Goal: Transaction & Acquisition: Purchase product/service

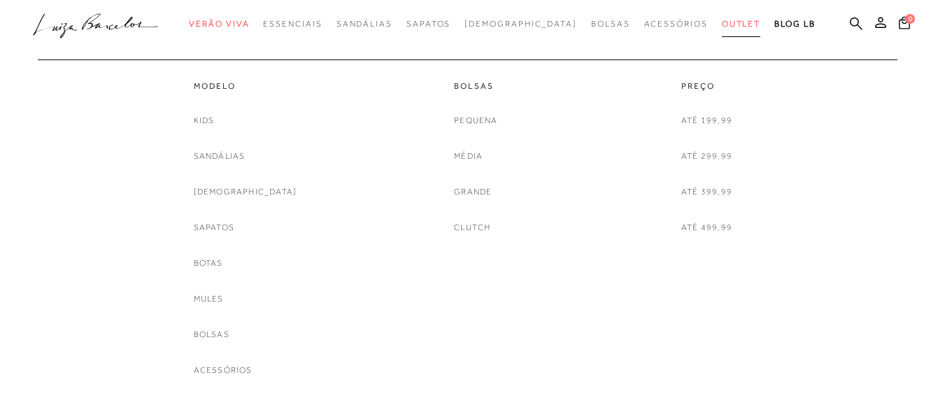
click at [721, 25] on span "Outlet" at bounding box center [740, 24] width 39 height 10
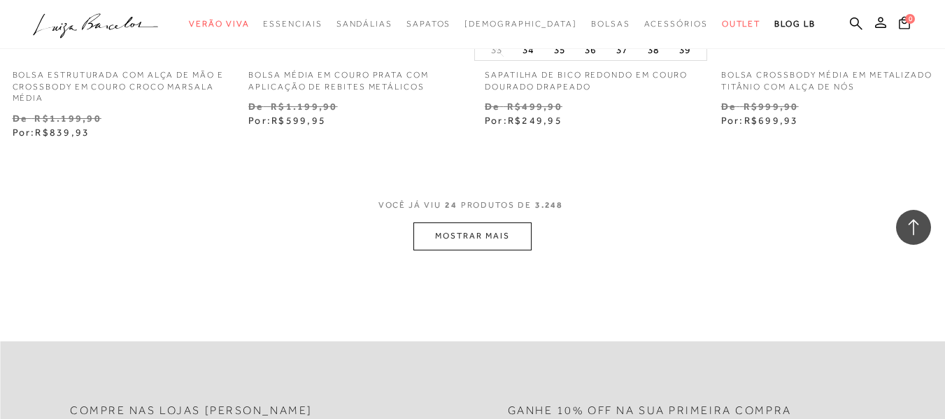
scroll to position [2727, 0]
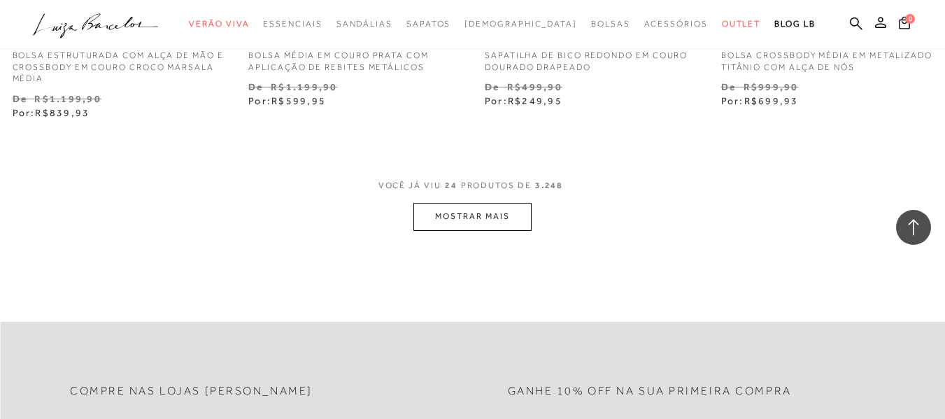
click at [509, 203] on button "MOSTRAR MAIS" at bounding box center [471, 216] width 117 height 27
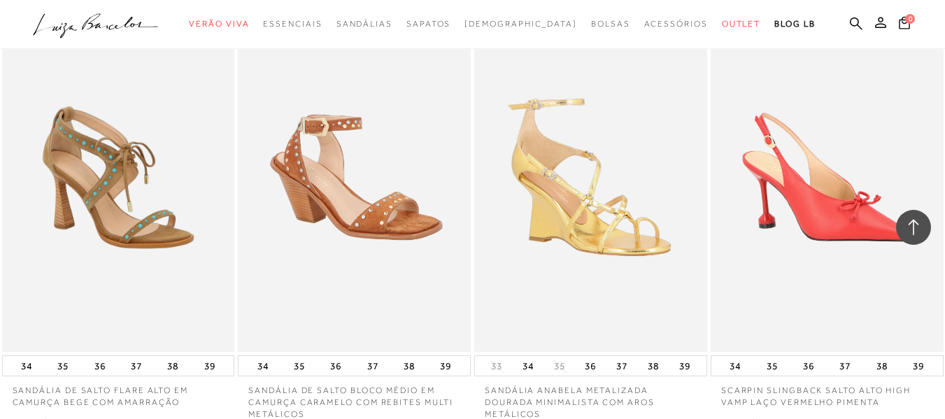
scroll to position [0, 0]
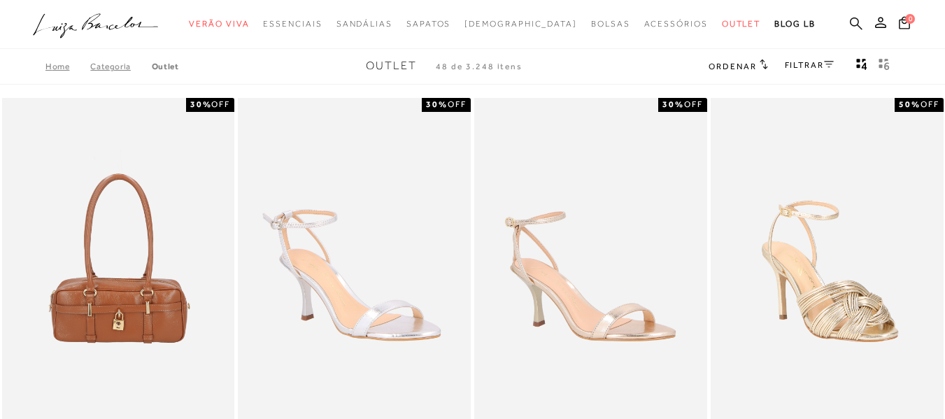
click at [849, 20] on icon at bounding box center [855, 23] width 13 height 13
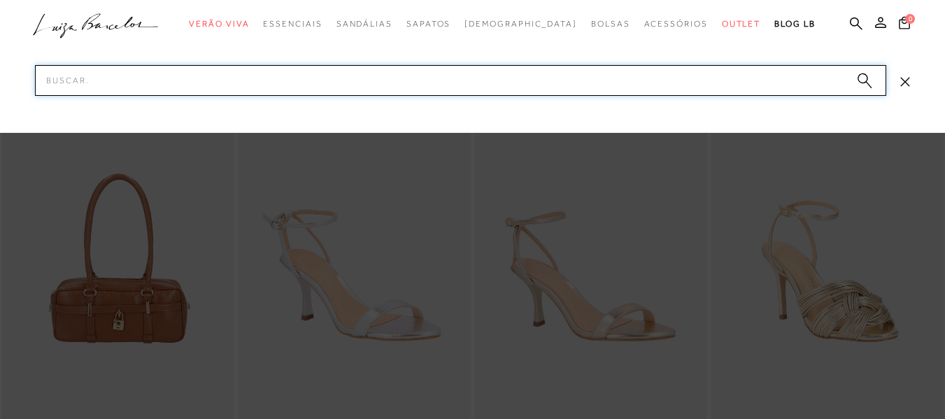
click at [281, 76] on input "Pesquisar" at bounding box center [460, 80] width 851 height 31
type input "sandalia de dedo"
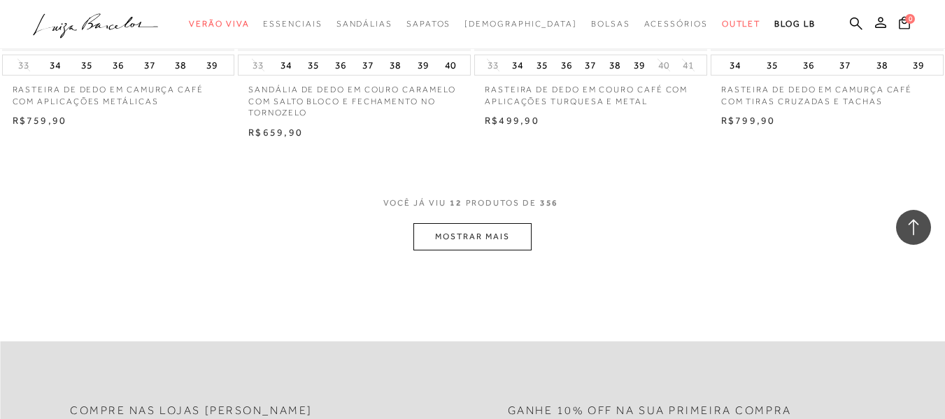
scroll to position [1328, 0]
click at [491, 234] on button "MOSTRAR MAIS" at bounding box center [471, 235] width 117 height 27
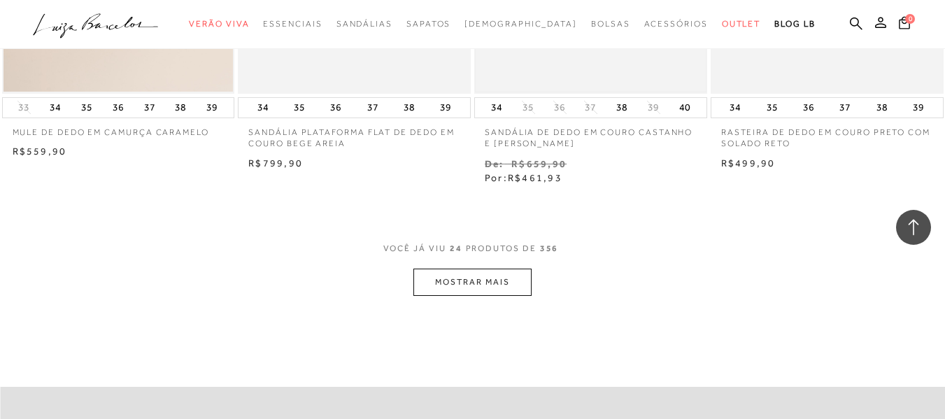
scroll to position [2657, 0]
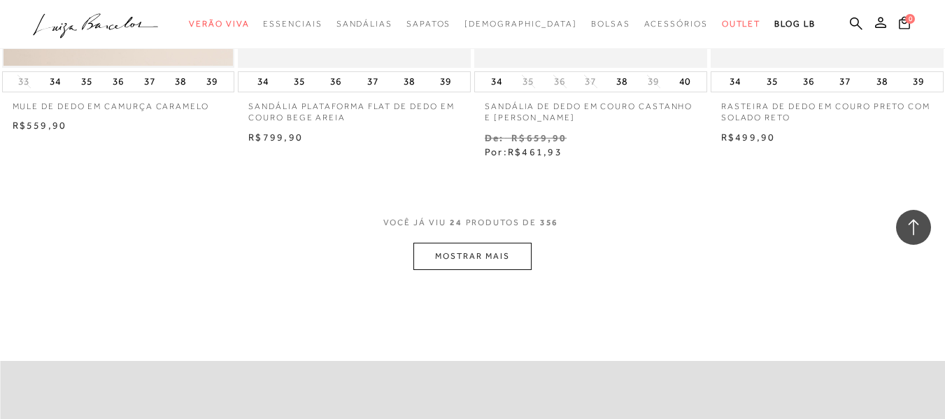
click at [508, 251] on button "MOSTRAR MAIS" at bounding box center [471, 256] width 117 height 27
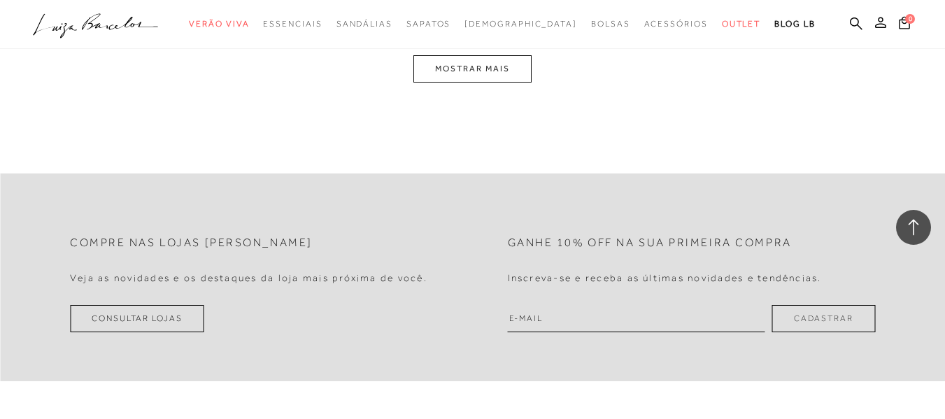
scroll to position [4195, 0]
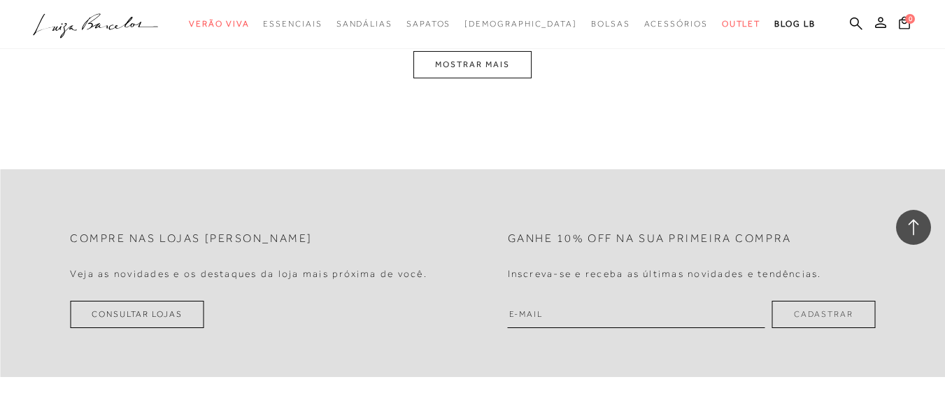
click at [498, 78] on button "MOSTRAR MAIS" at bounding box center [471, 64] width 117 height 27
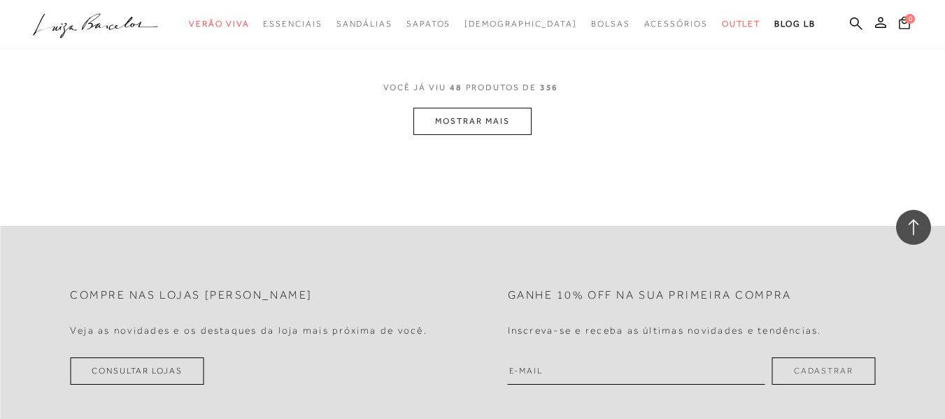
scroll to position [5544, 0]
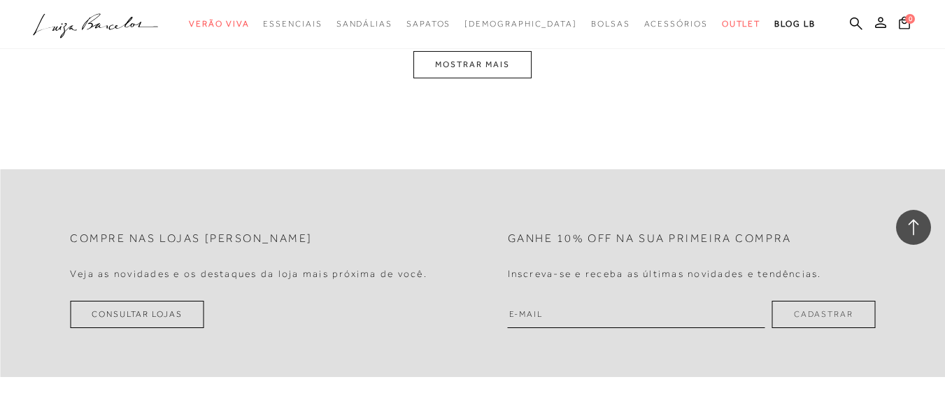
click at [505, 78] on button "MOSTRAR MAIS" at bounding box center [471, 64] width 117 height 27
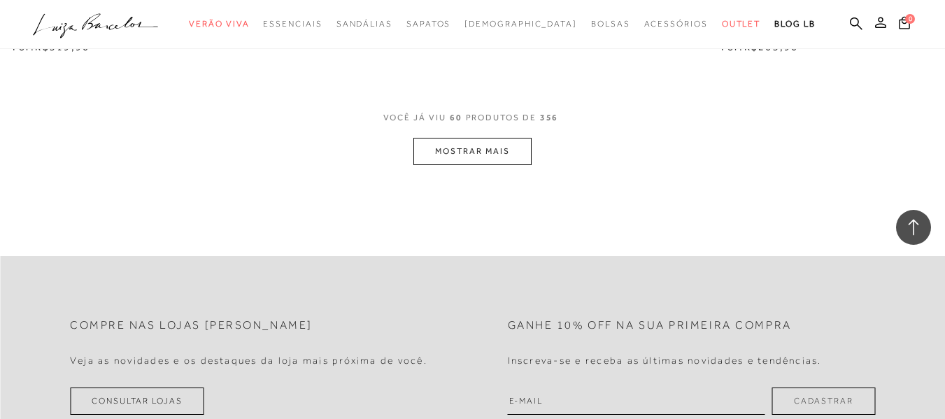
scroll to position [6908, 0]
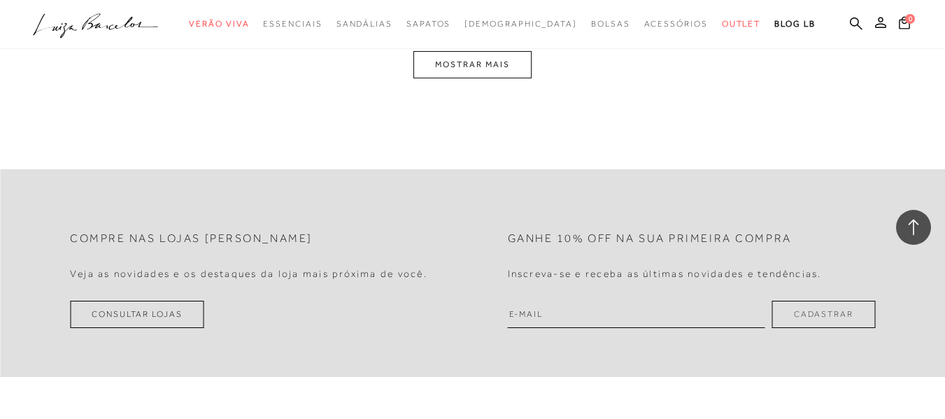
click at [493, 73] on button "MOSTRAR MAIS" at bounding box center [471, 64] width 117 height 27
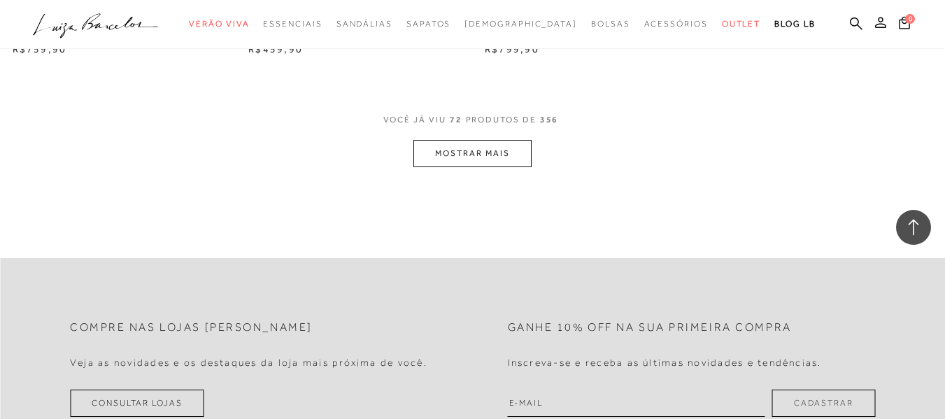
scroll to position [8117, 0]
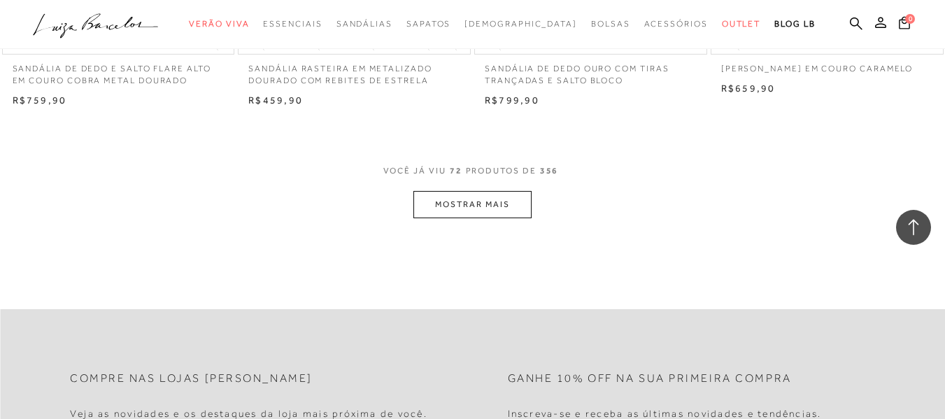
click at [464, 218] on button "MOSTRAR MAIS" at bounding box center [471, 204] width 117 height 27
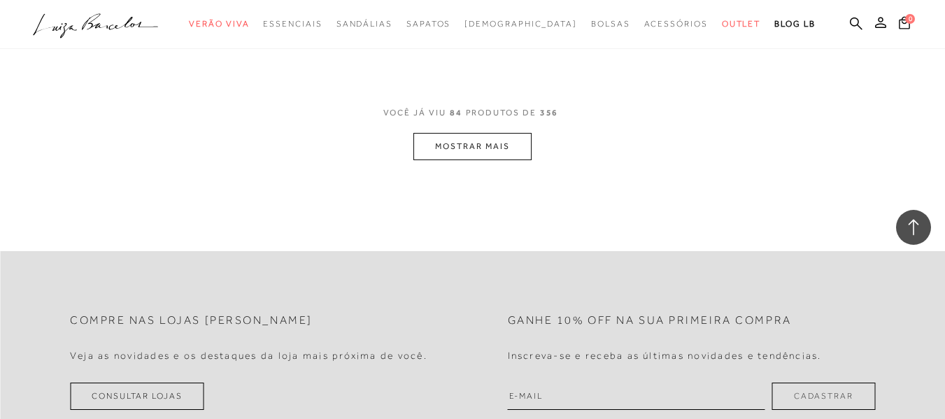
scroll to position [9516, 0]
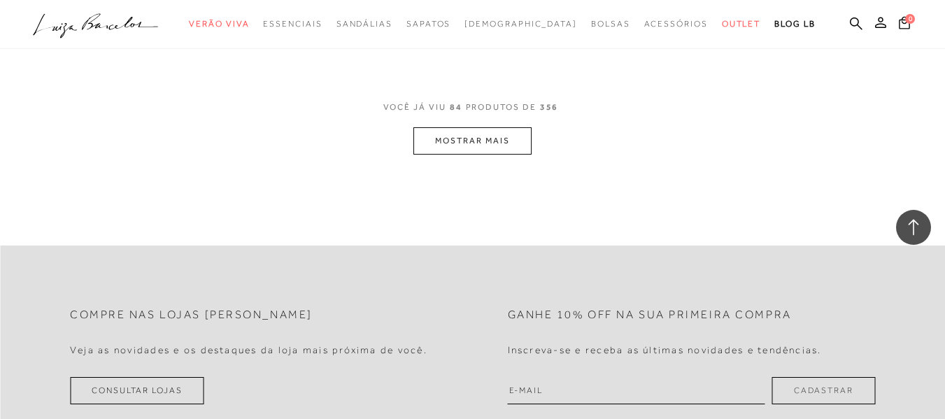
click at [480, 148] on button "MOSTRAR MAIS" at bounding box center [471, 140] width 117 height 27
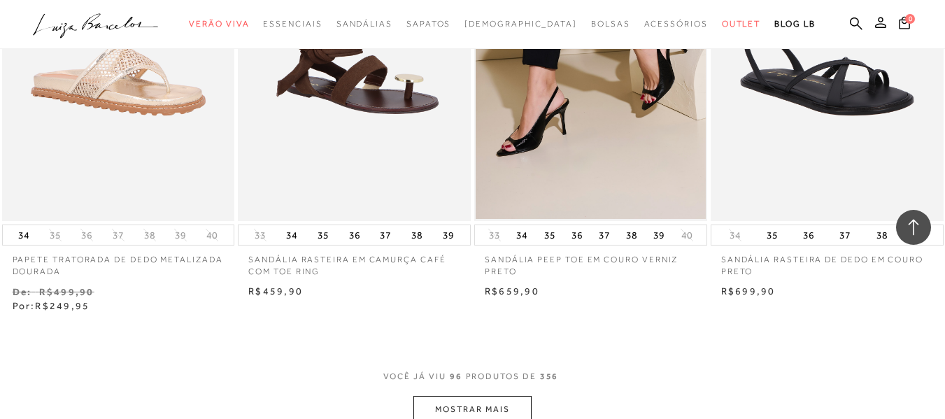
scroll to position [10704, 0]
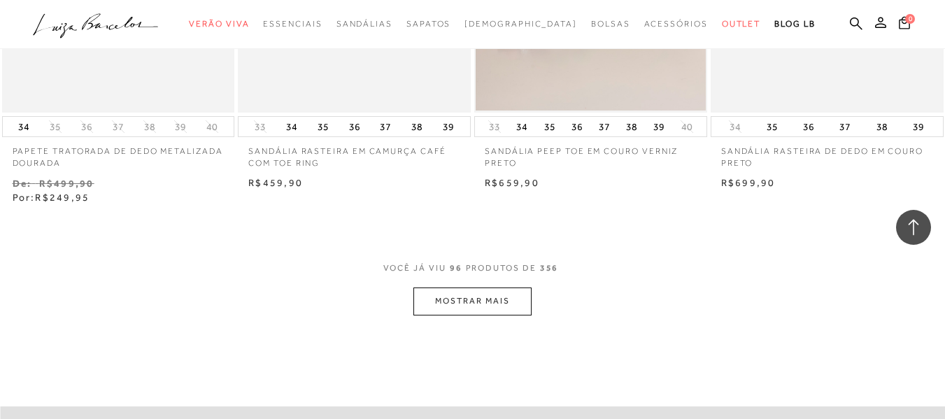
click at [486, 310] on button "MOSTRAR MAIS" at bounding box center [471, 300] width 117 height 27
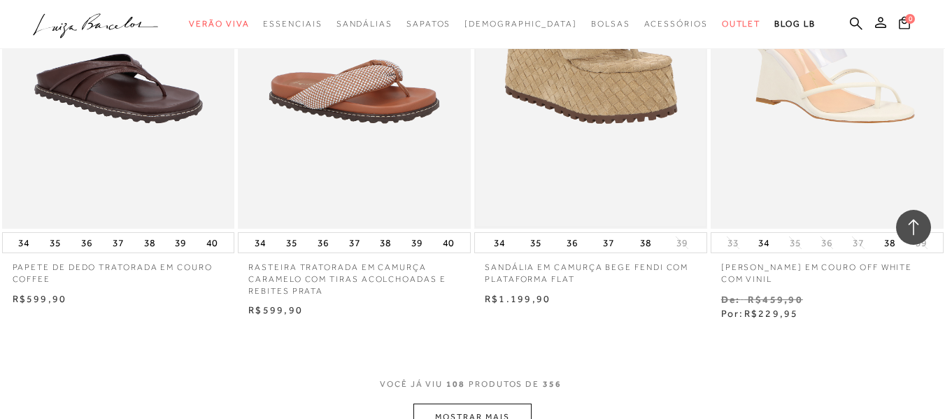
scroll to position [12172, 0]
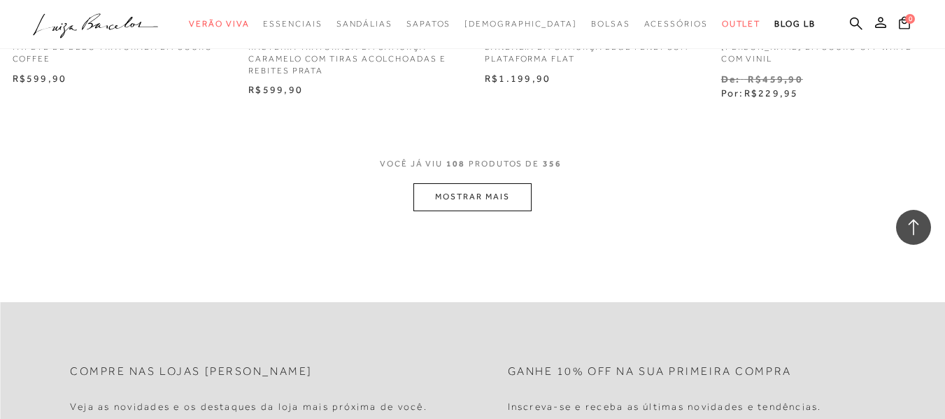
click at [470, 210] on button "MOSTRAR MAIS" at bounding box center [471, 196] width 117 height 27
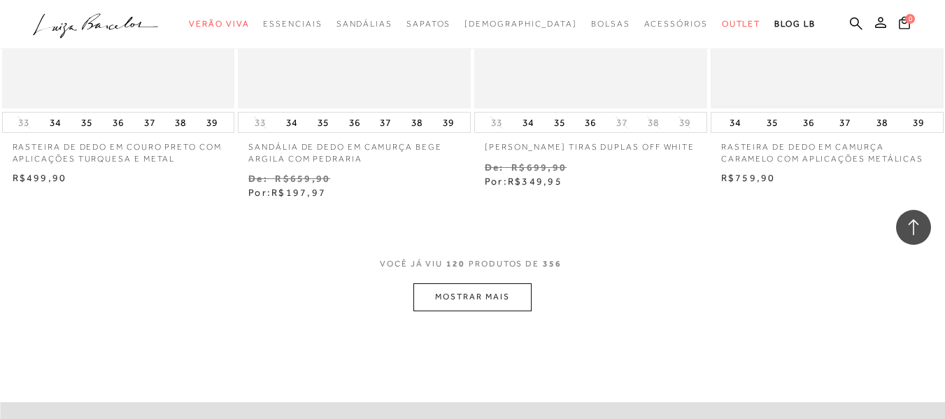
scroll to position [13571, 0]
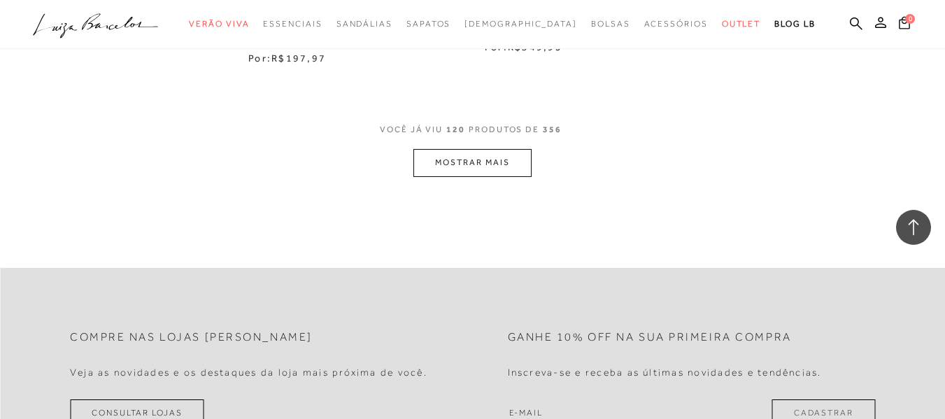
click at [475, 150] on div "VOCê JÁ VIU 120 PRODUTOS DE 356" at bounding box center [472, 137] width 185 height 26
click at [477, 168] on button "MOSTRAR MAIS" at bounding box center [471, 162] width 117 height 27
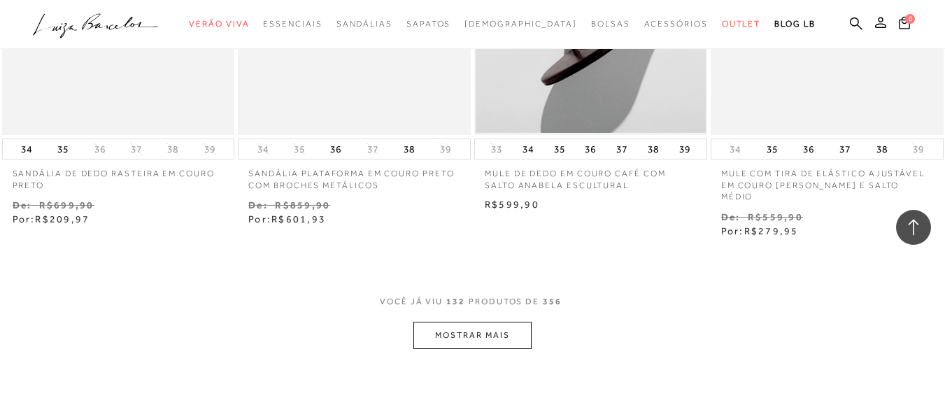
scroll to position [14829, 0]
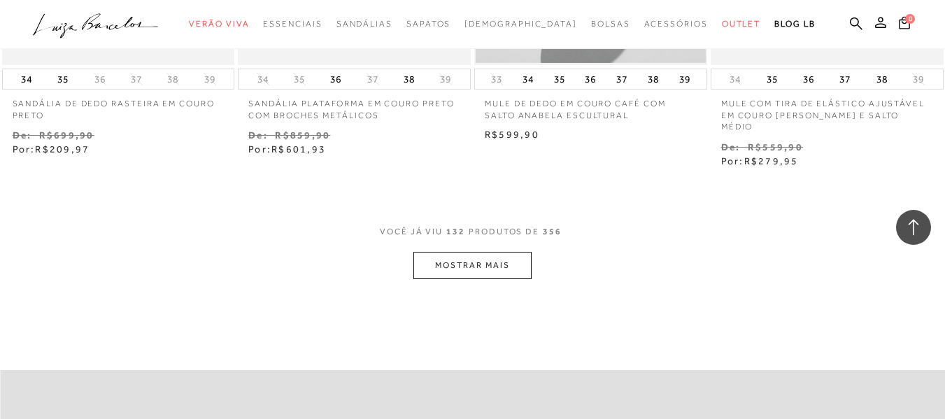
click at [471, 277] on button "MOSTRAR MAIS" at bounding box center [471, 265] width 117 height 27
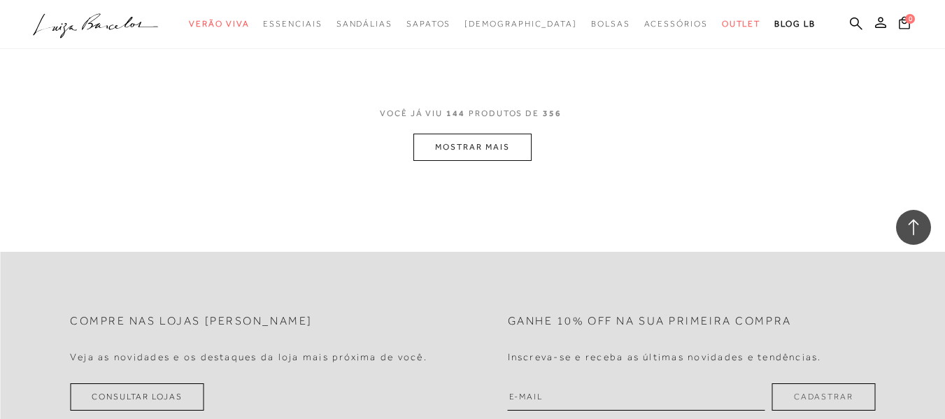
scroll to position [16297, 0]
click at [499, 159] on button "MOSTRAR MAIS" at bounding box center [471, 146] width 117 height 27
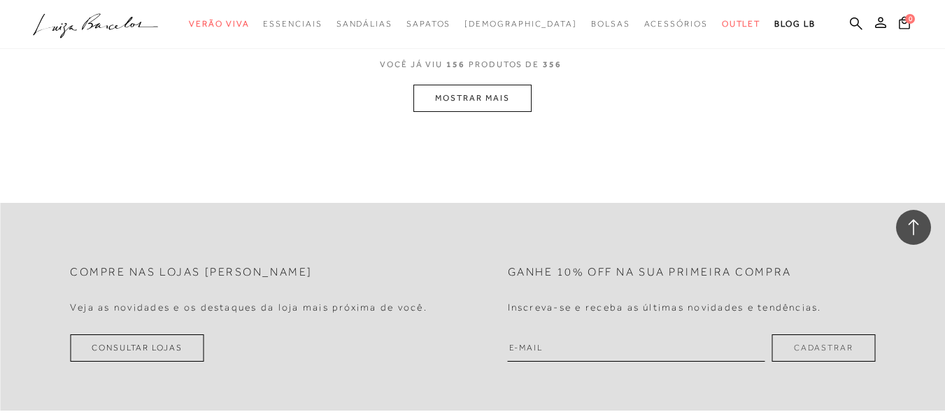
scroll to position [17695, 0]
click at [493, 104] on button "MOSTRAR MAIS" at bounding box center [471, 97] width 117 height 27
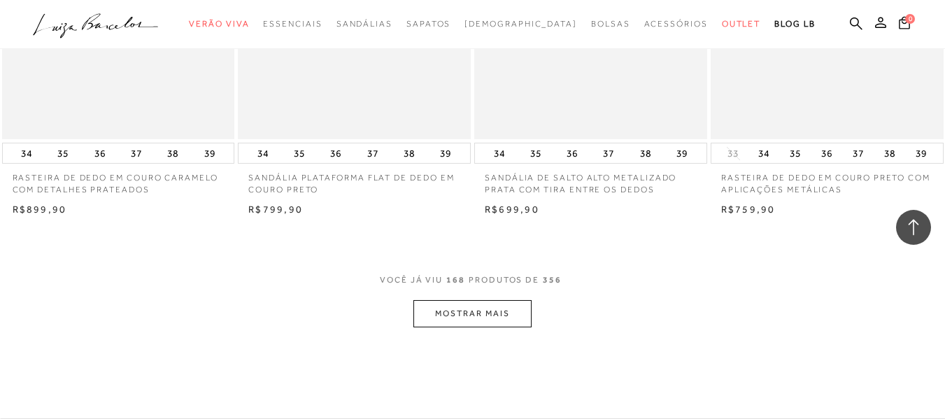
scroll to position [18884, 0]
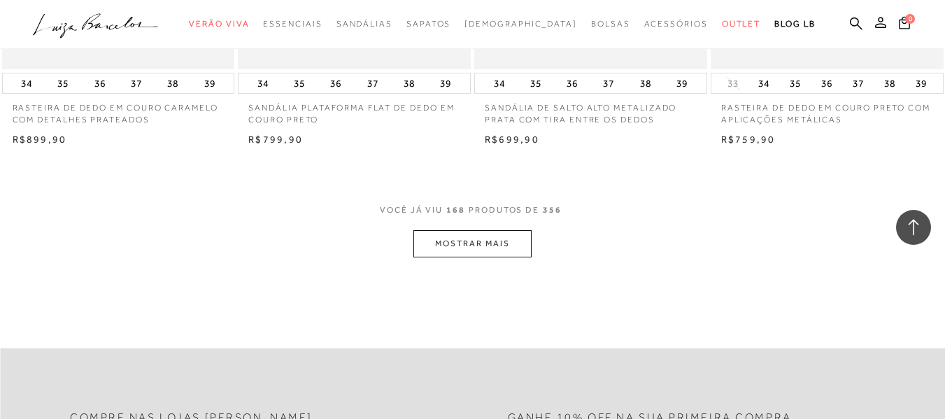
click at [487, 257] on button "MOSTRAR MAIS" at bounding box center [471, 243] width 117 height 27
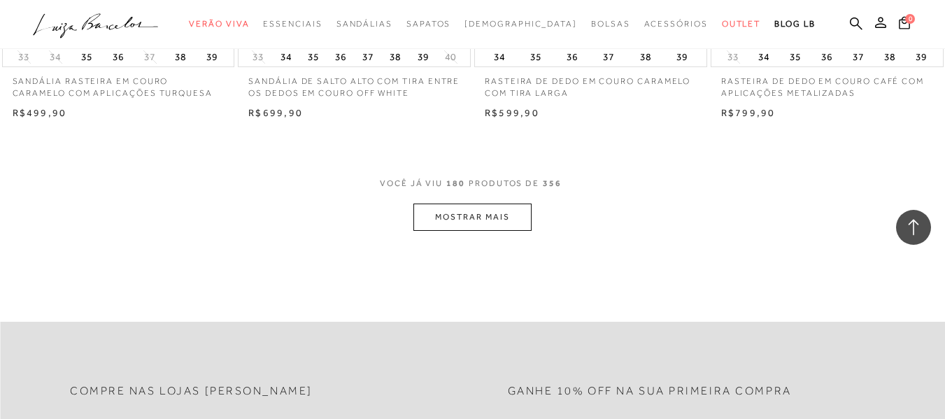
scroll to position [20282, 0]
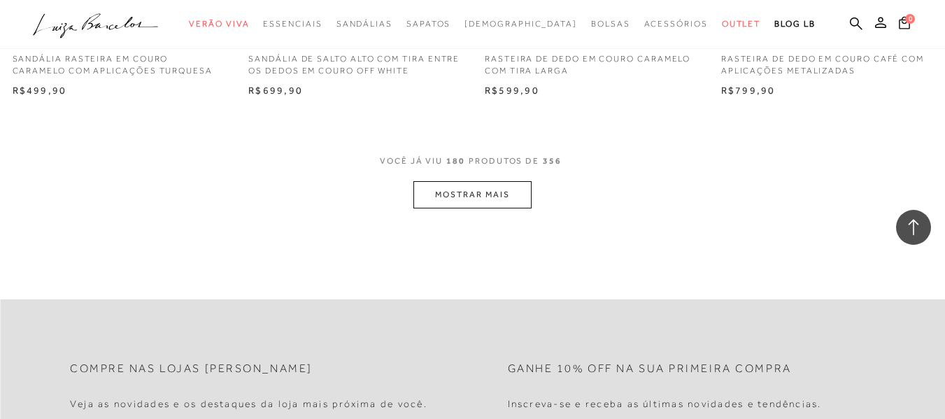
click at [477, 208] on button "MOSTRAR MAIS" at bounding box center [471, 194] width 117 height 27
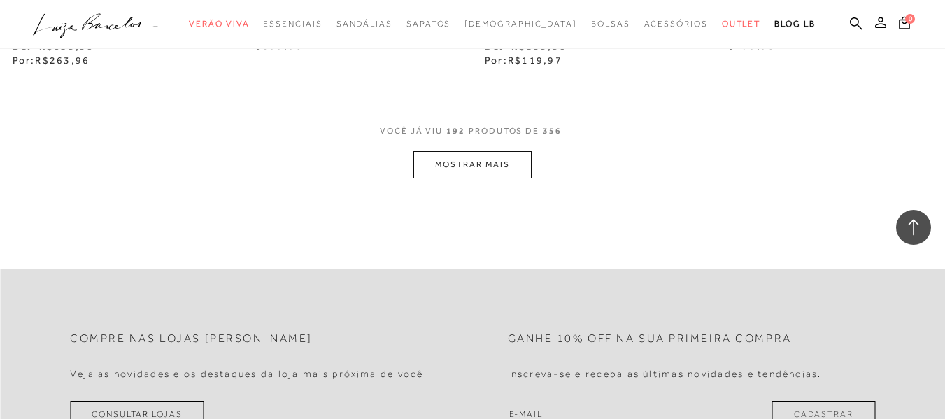
scroll to position [21680, 0]
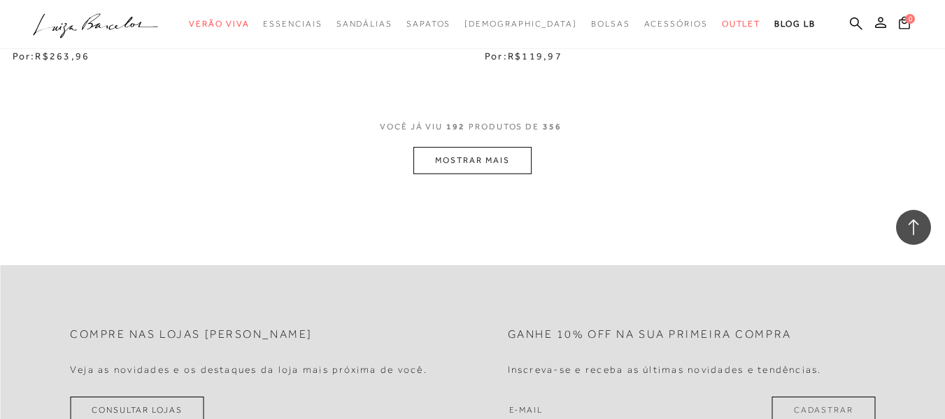
click at [483, 174] on button "MOSTRAR MAIS" at bounding box center [471, 160] width 117 height 27
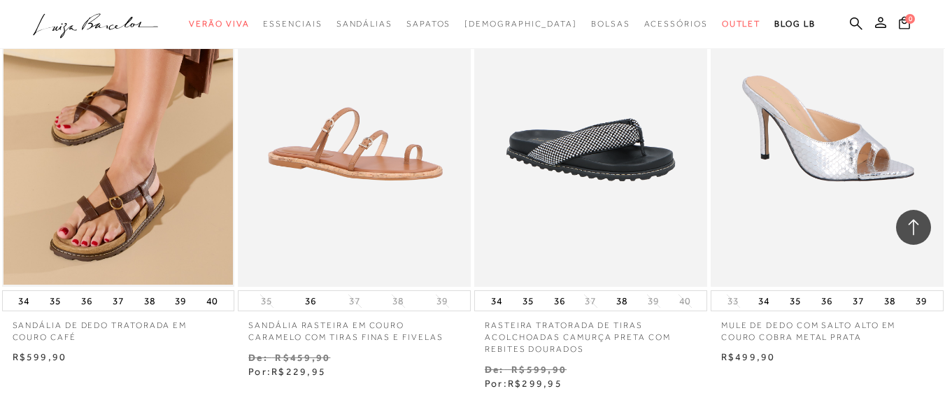
scroll to position [23078, 0]
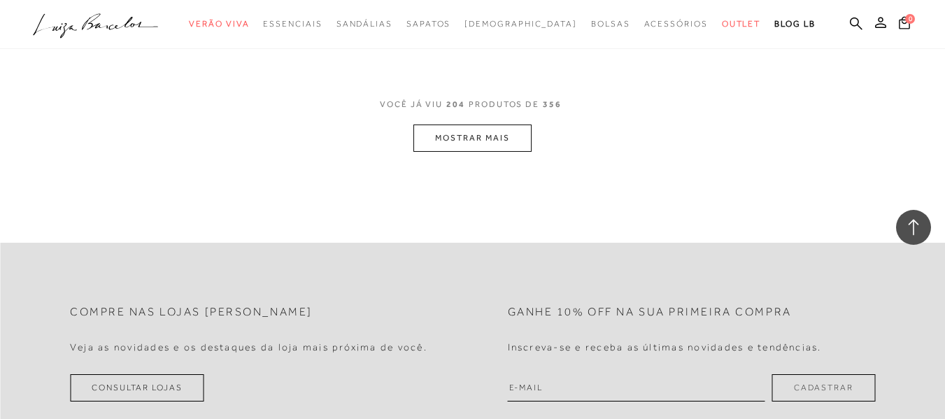
click at [494, 152] on button "MOSTRAR MAIS" at bounding box center [471, 137] width 117 height 27
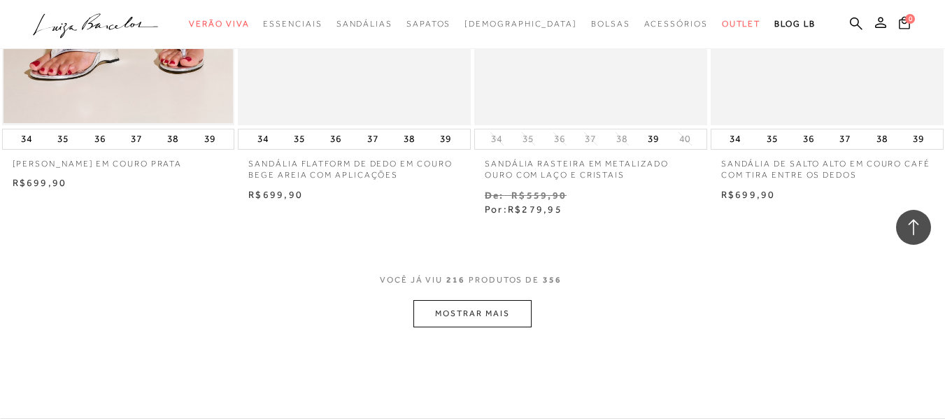
scroll to position [24337, 0]
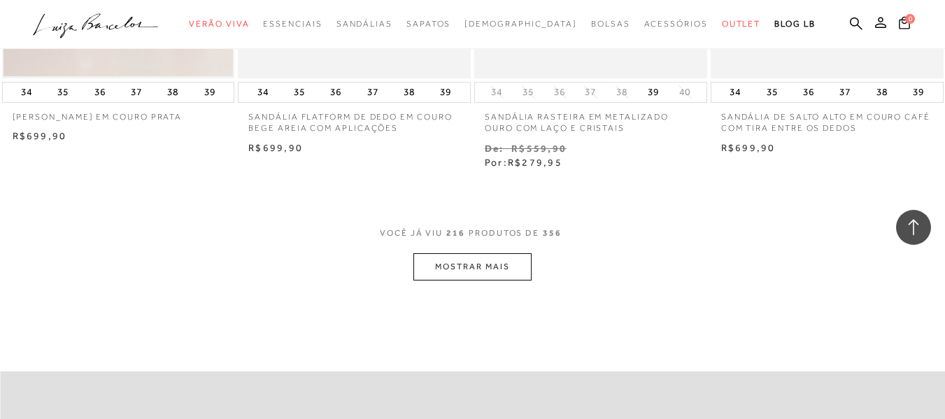
click at [504, 273] on button "MOSTRAR MAIS" at bounding box center [471, 266] width 117 height 27
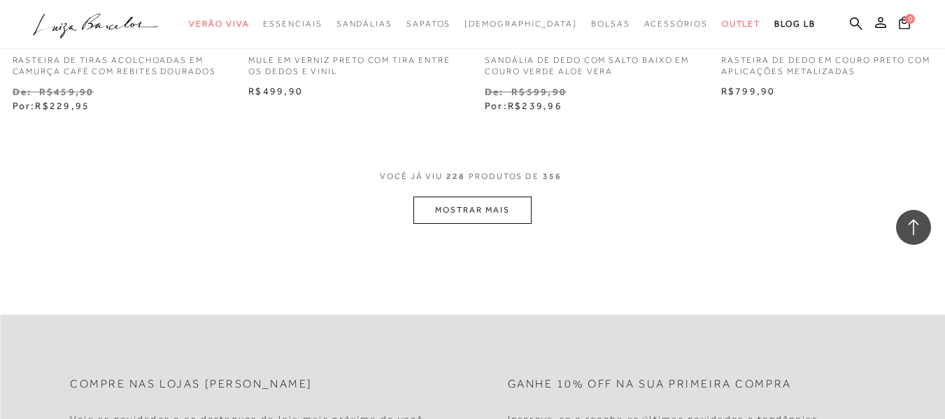
scroll to position [25805, 0]
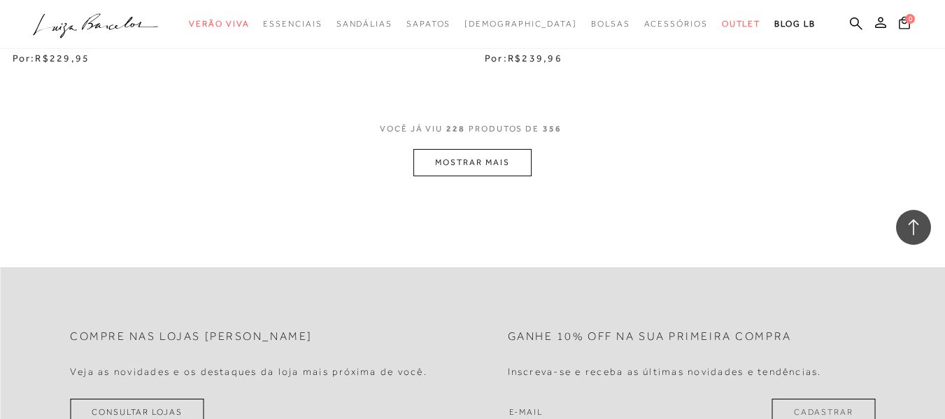
click at [496, 171] on button "MOSTRAR MAIS" at bounding box center [471, 162] width 117 height 27
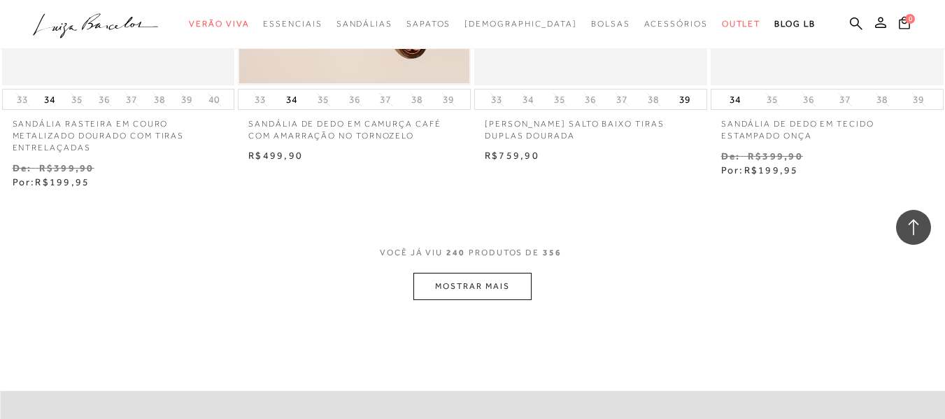
scroll to position [27063, 0]
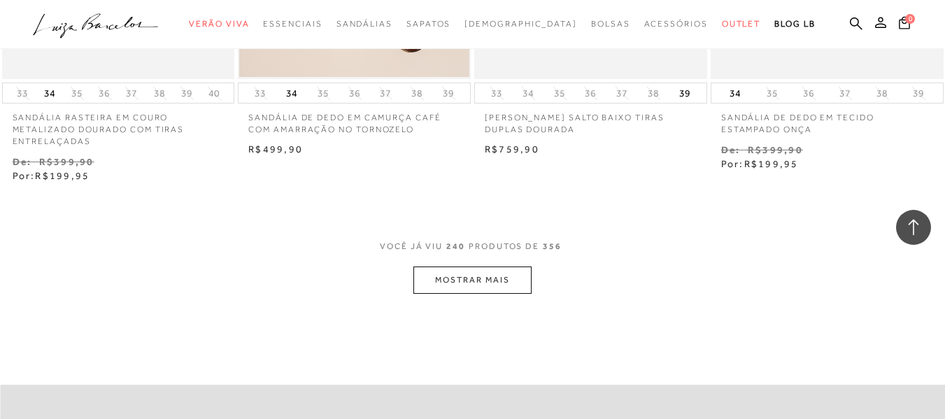
click at [521, 289] on button "MOSTRAR MAIS" at bounding box center [471, 279] width 117 height 27
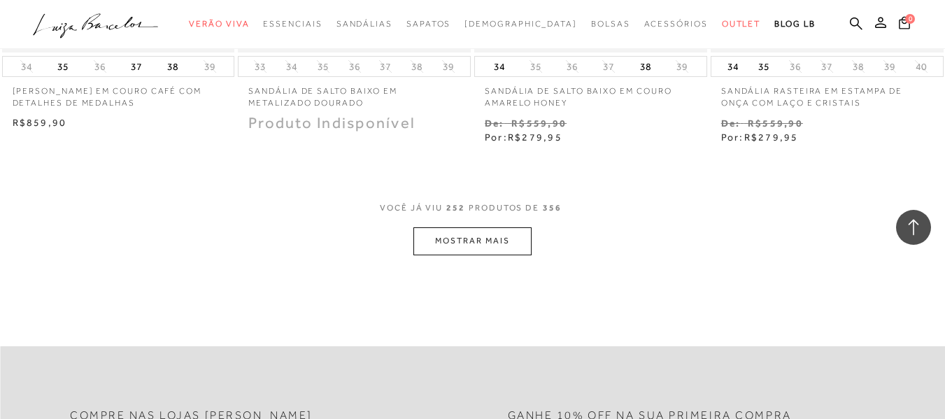
scroll to position [28601, 0]
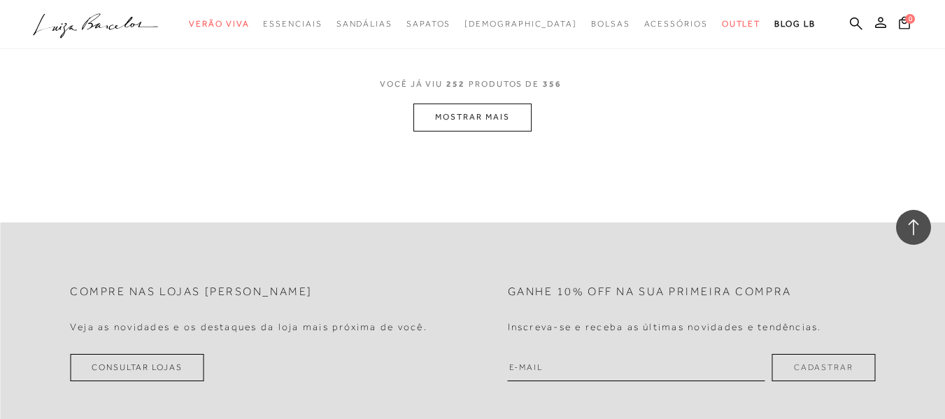
click at [467, 131] on button "MOSTRAR MAIS" at bounding box center [471, 116] width 117 height 27
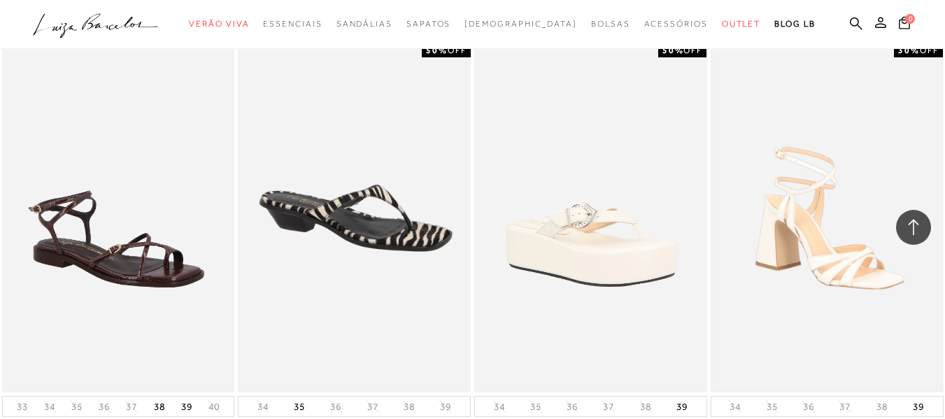
scroll to position [29790, 0]
